Goal: Connect with others: Connect with others

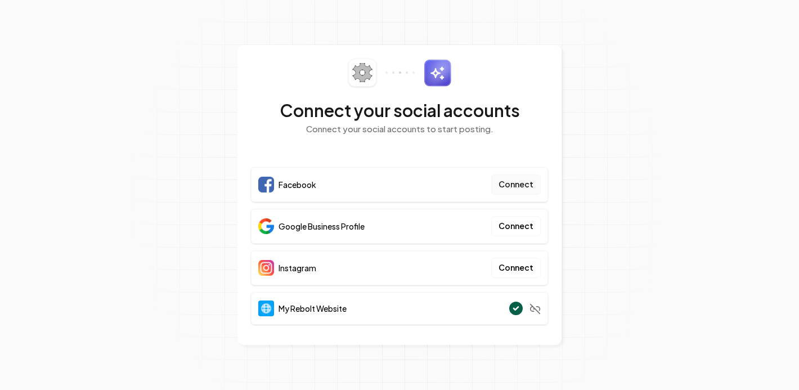
drag, startPoint x: 257, startPoint y: 159, endPoint x: 519, endPoint y: 189, distance: 264.4
click at [519, 189] on button "Connect" at bounding box center [516, 184] width 50 height 20
click at [519, 177] on button "Connect" at bounding box center [516, 184] width 50 height 20
click at [506, 180] on button "Connect" at bounding box center [516, 184] width 50 height 20
click at [498, 179] on button "Connect" at bounding box center [516, 184] width 50 height 20
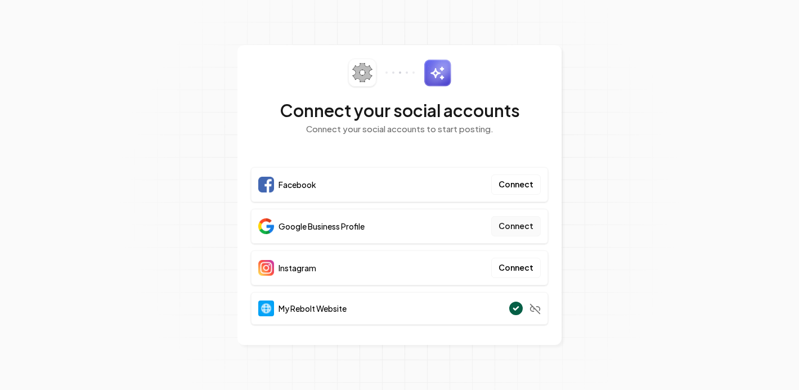
click at [521, 229] on button "Connect" at bounding box center [516, 226] width 50 height 20
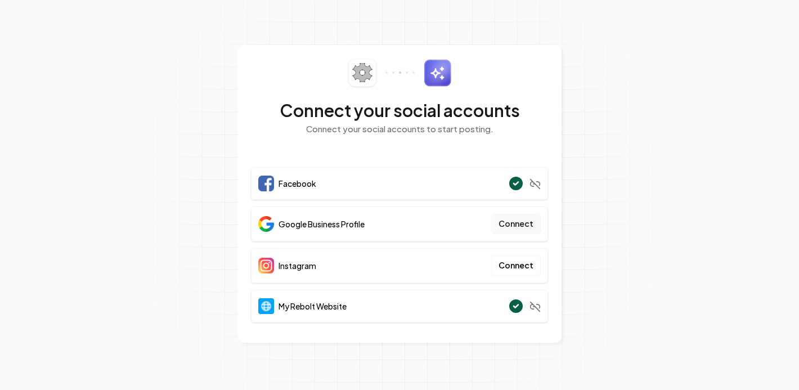
click at [511, 223] on button "Connect" at bounding box center [516, 224] width 50 height 20
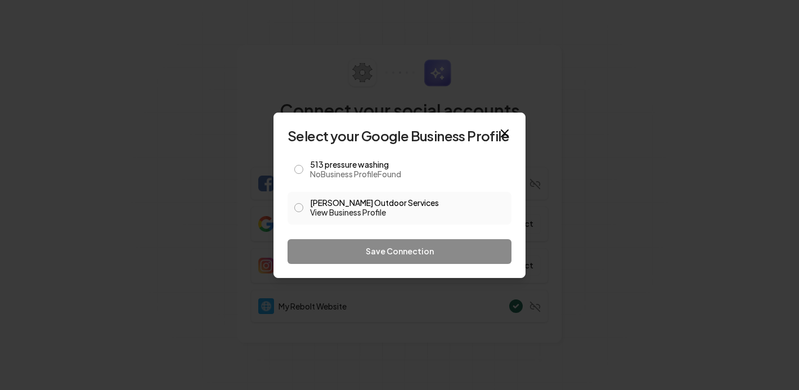
click at [298, 206] on button "[PERSON_NAME] Outdoor Services View Business Profile" at bounding box center [298, 207] width 9 height 9
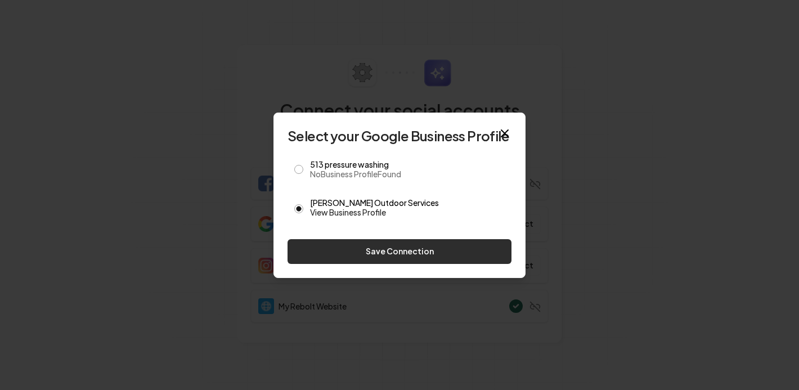
click at [339, 251] on button "Save Connection" at bounding box center [399, 251] width 224 height 25
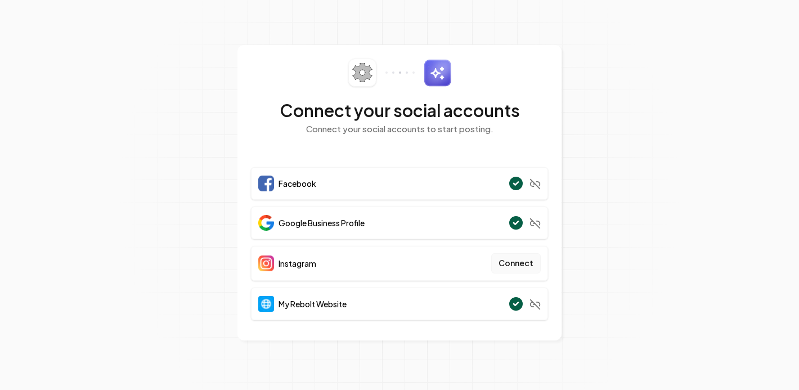
click at [514, 263] on button "Connect" at bounding box center [516, 263] width 50 height 20
click at [531, 264] on button "Connect" at bounding box center [516, 263] width 50 height 20
click at [515, 255] on button "Connect" at bounding box center [516, 263] width 50 height 20
click at [505, 260] on button "Connect" at bounding box center [516, 263] width 50 height 20
click at [522, 267] on button "Connect" at bounding box center [516, 263] width 50 height 20
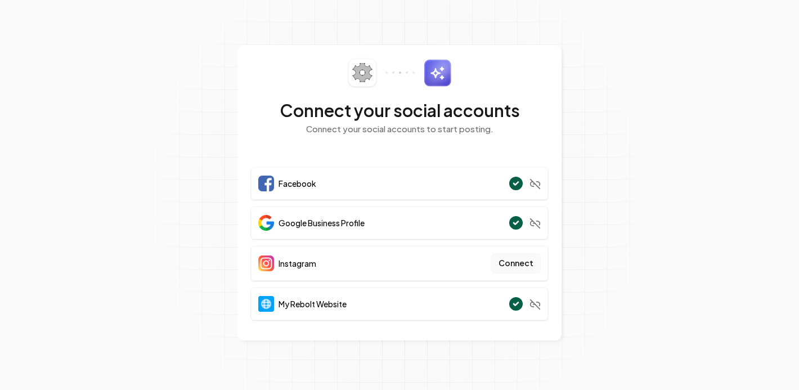
click at [514, 263] on button "Connect" at bounding box center [516, 263] width 50 height 20
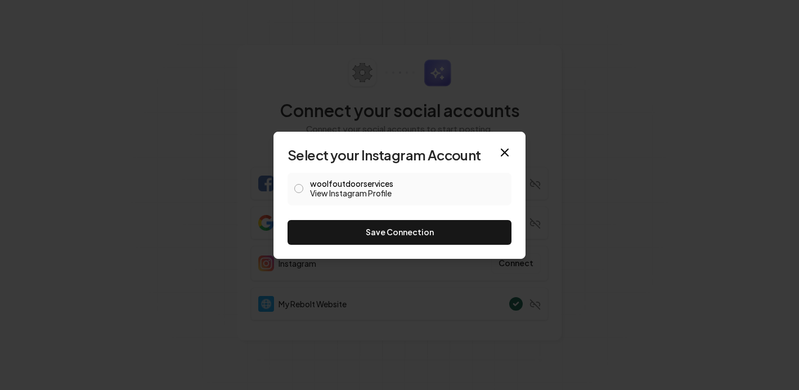
click at [302, 186] on button "woolfoutdoorservices View Instagram Profile" at bounding box center [298, 188] width 9 height 9
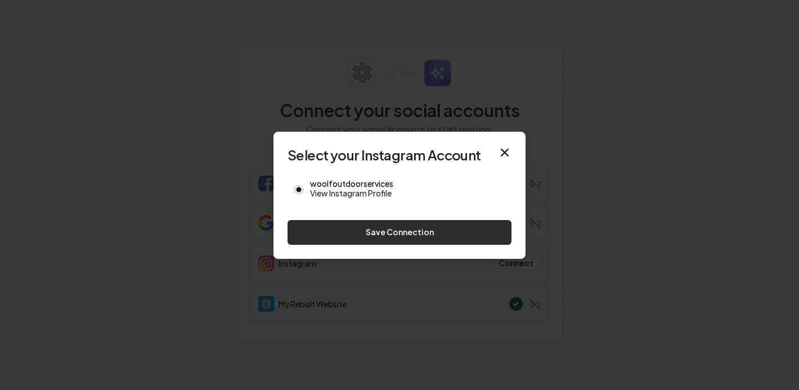
click at [357, 227] on button "Save Connection" at bounding box center [399, 232] width 224 height 25
